Goal: Task Accomplishment & Management: Manage account settings

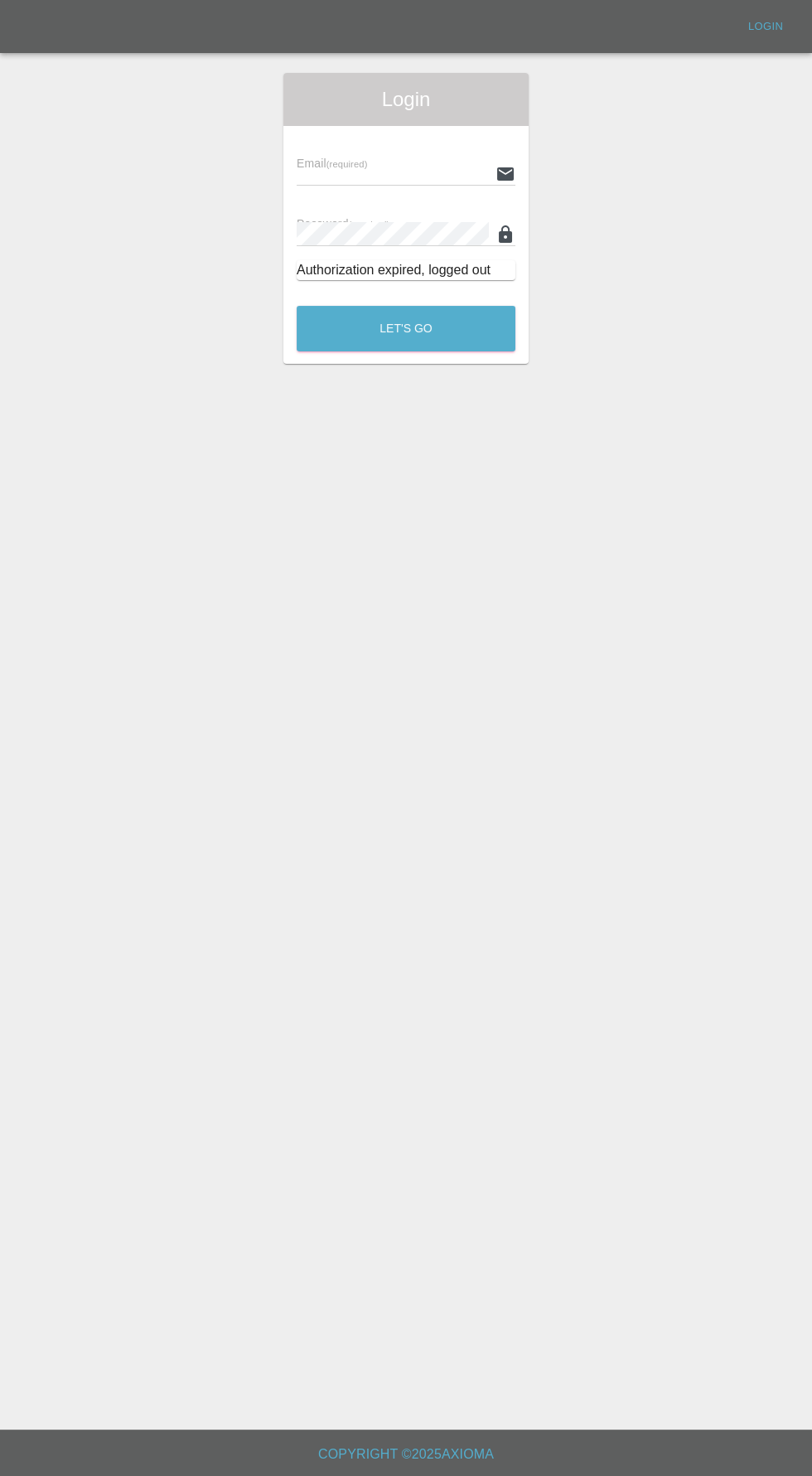
click at [358, 173] on input "text" at bounding box center [393, 174] width 192 height 24
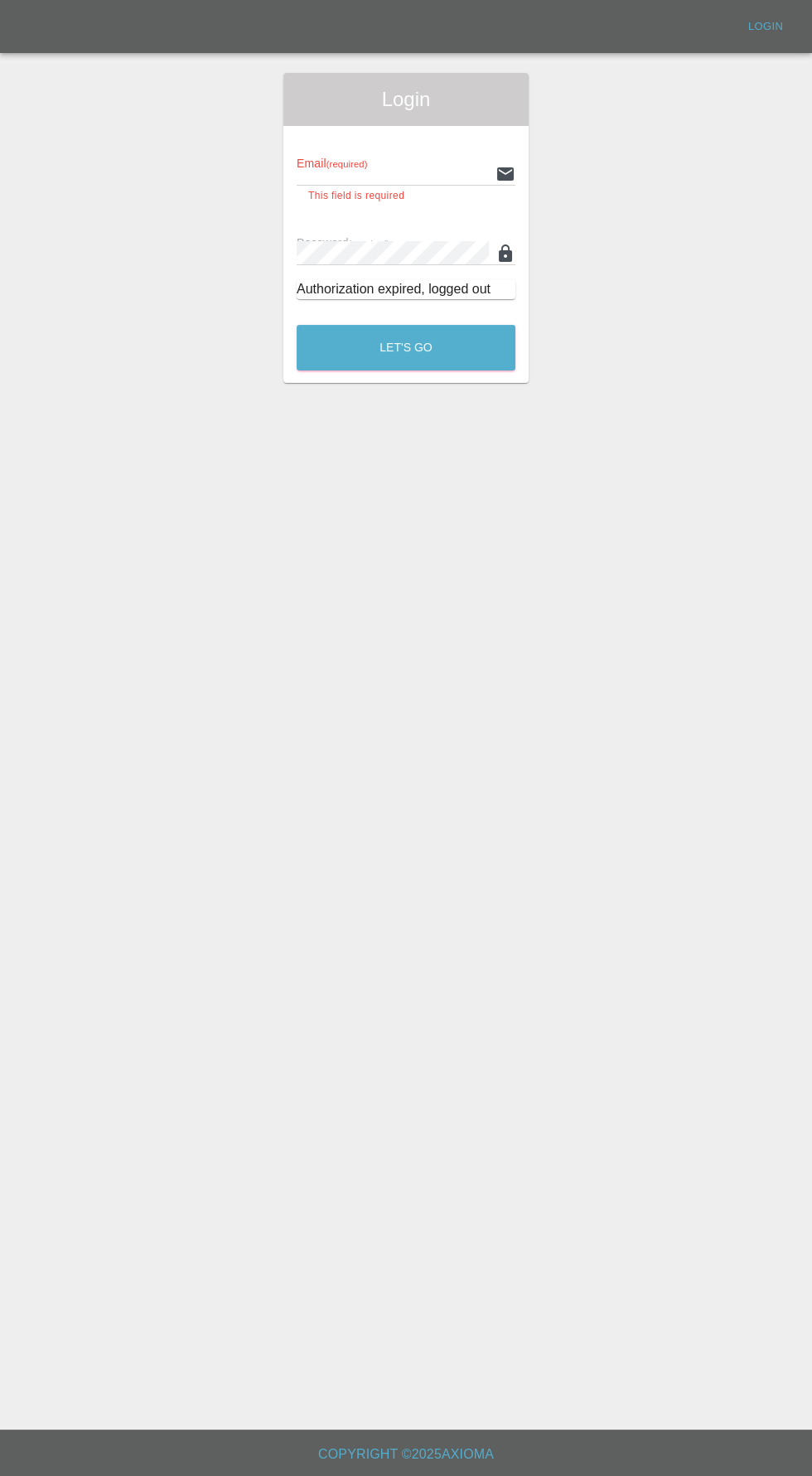
type input "[EMAIL_ADDRESS][DOMAIN_NAME]"
click at [296, 325] on button "Let's Go" at bounding box center [406, 347] width 219 height 46
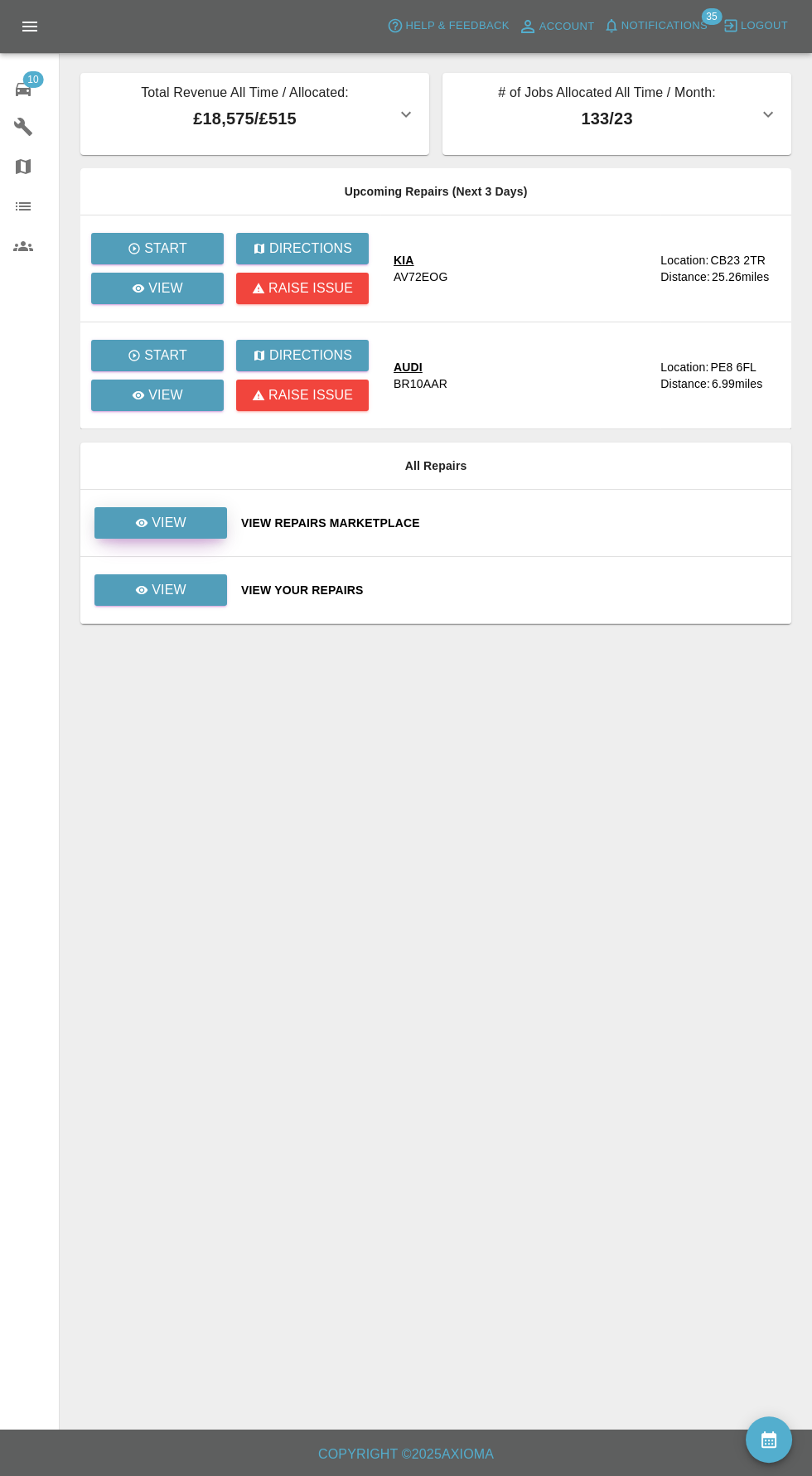
click at [186, 515] on link "View" at bounding box center [161, 523] width 132 height 32
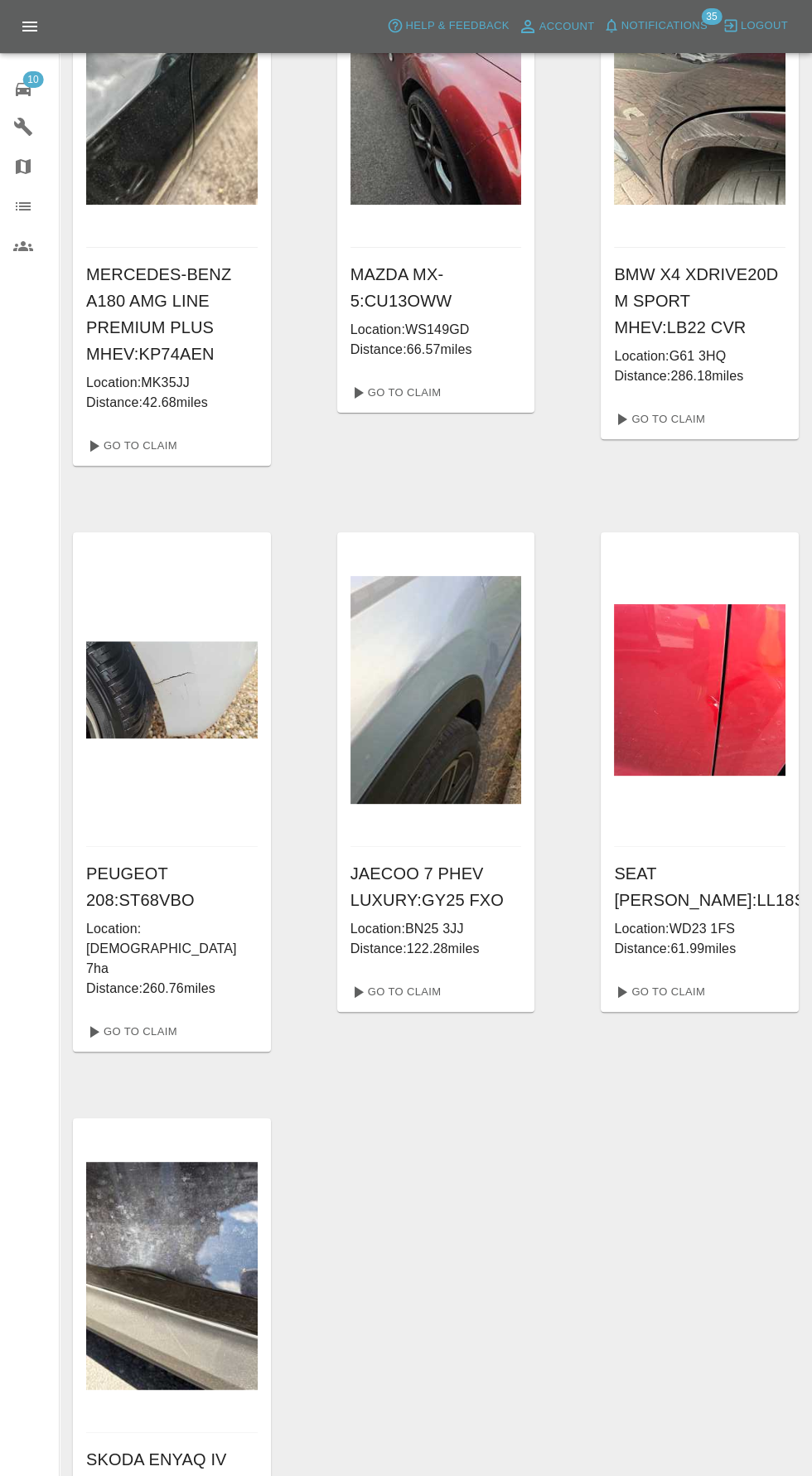
scroll to position [713, 0]
